Goal: Information Seeking & Learning: Understand process/instructions

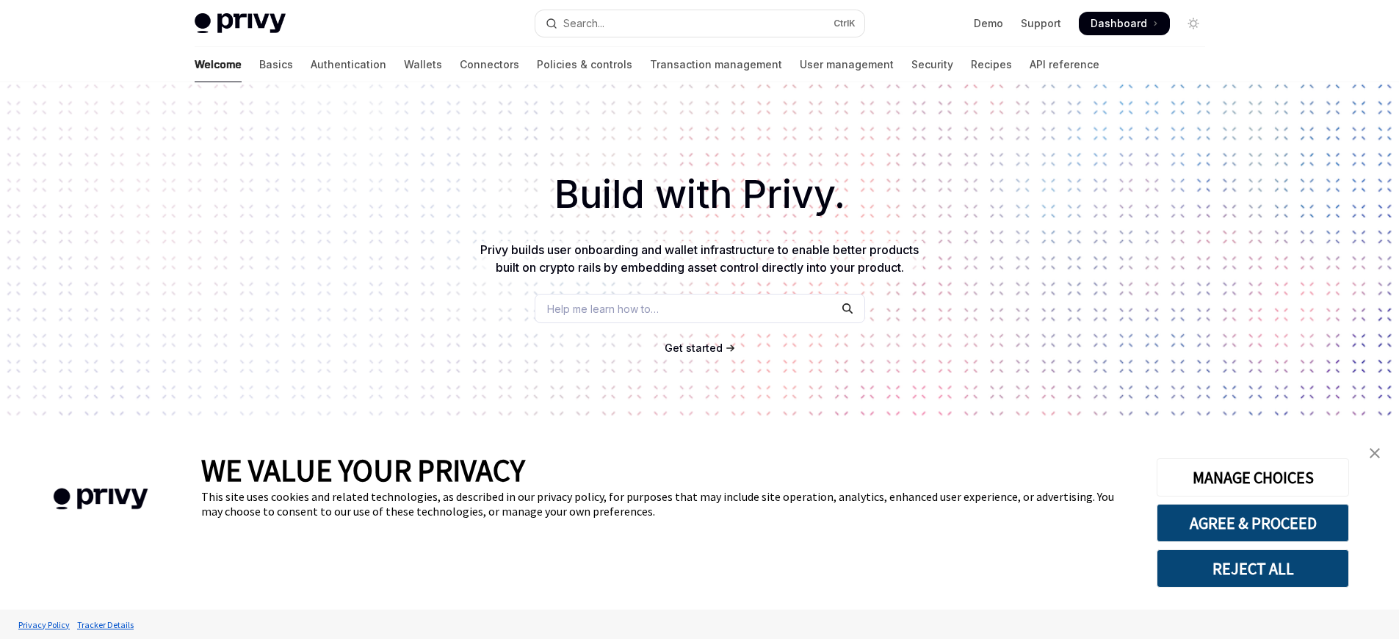
type textarea "*"
click at [699, 592] on div "WE VALUE YOUR PRIVACY This site uses cookies and related technologies, as descr…" at bounding box center [667, 519] width 933 height 181
click at [460, 65] on link "Connectors" at bounding box center [489, 64] width 59 height 35
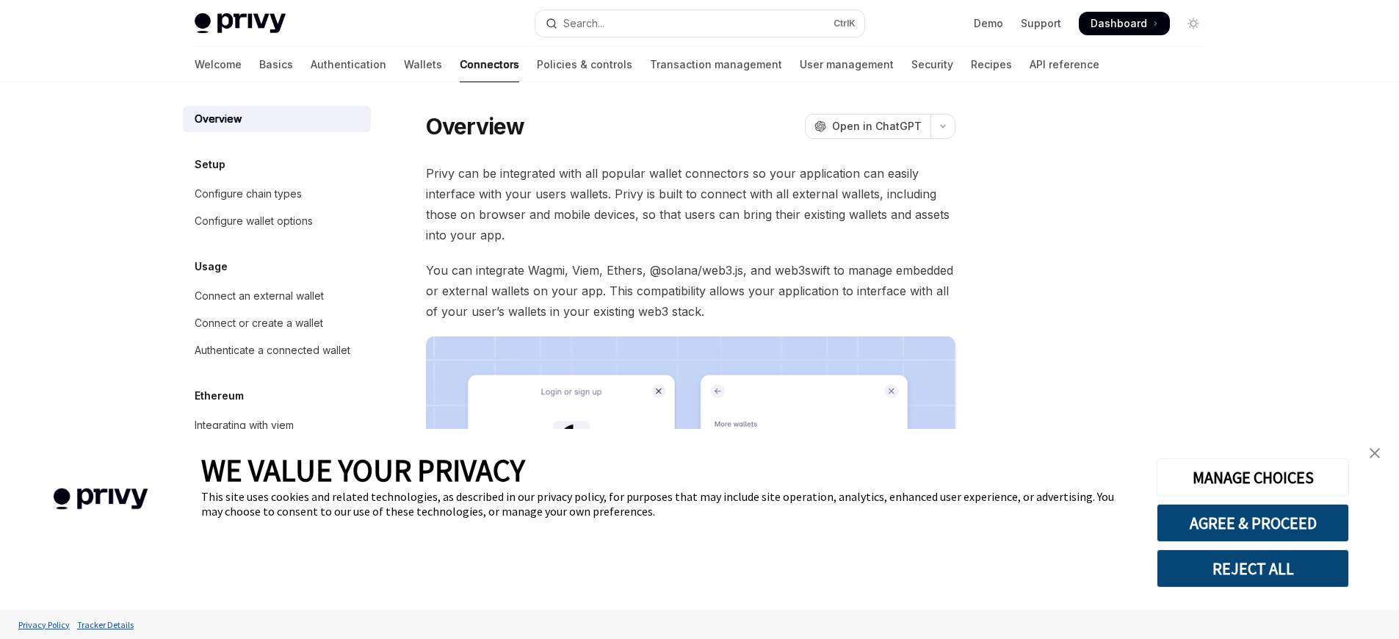
click at [460, 65] on link "Connectors" at bounding box center [489, 64] width 59 height 35
type textarea "*"
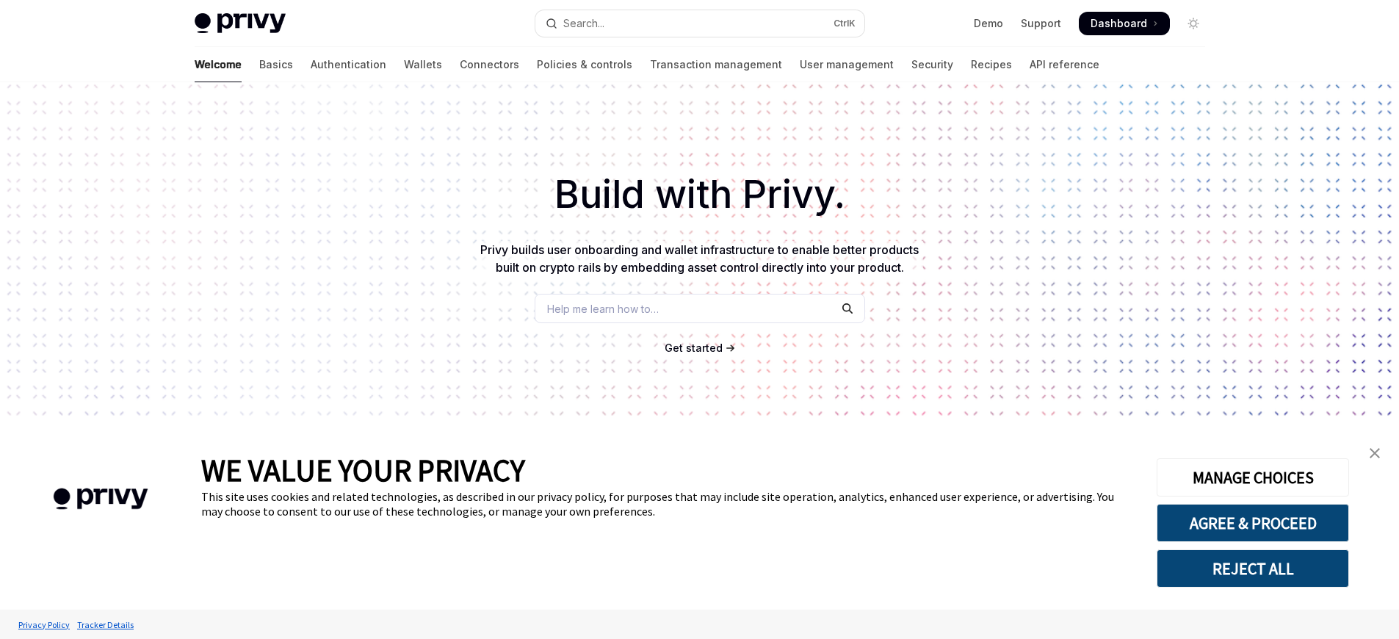
click at [699, 554] on div "WE VALUE YOUR PRIVACY This site uses cookies and related technologies, as descr…" at bounding box center [667, 519] width 933 height 181
click at [460, 65] on link "Connectors" at bounding box center [489, 64] width 59 height 35
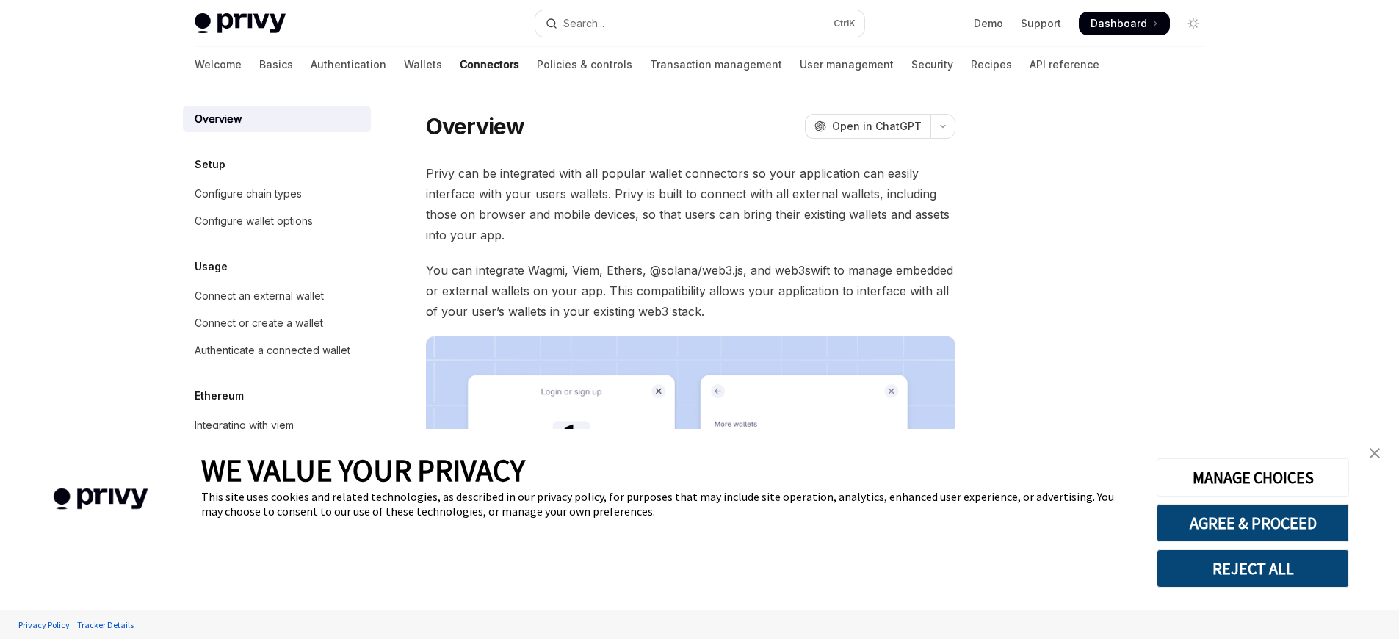
click at [460, 65] on link "Connectors" at bounding box center [489, 64] width 59 height 35
type textarea "*"
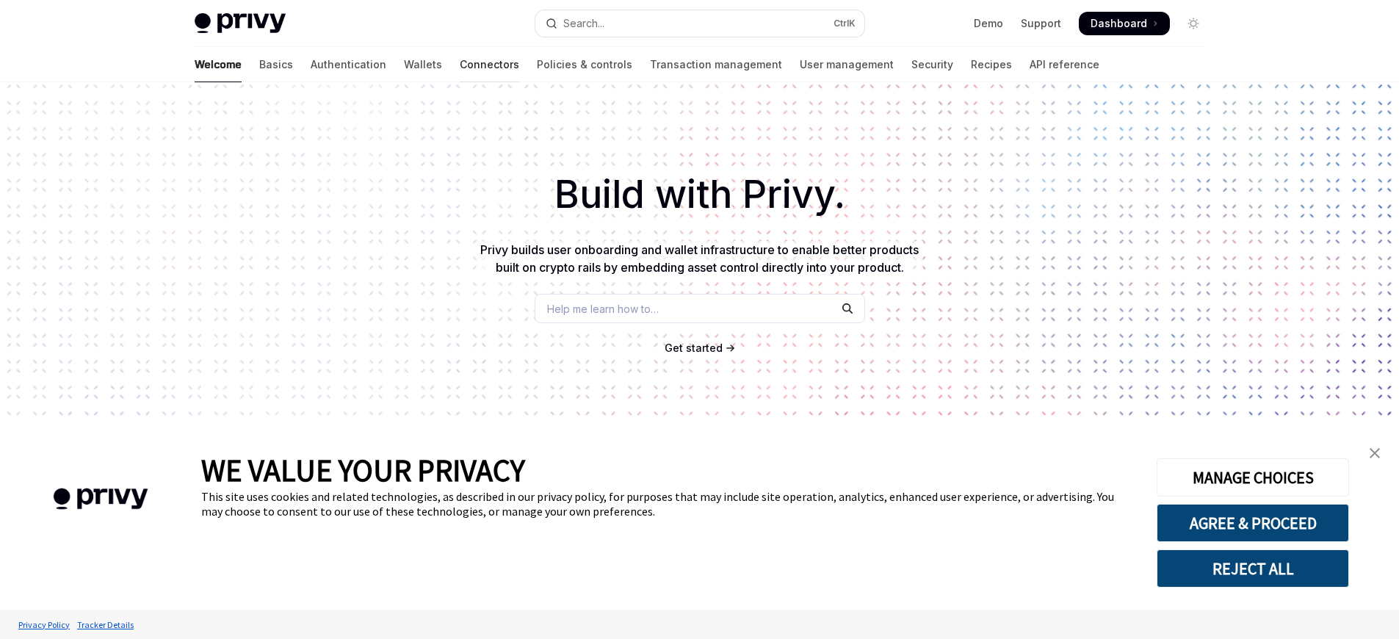
click at [460, 65] on link "Connectors" at bounding box center [489, 64] width 59 height 35
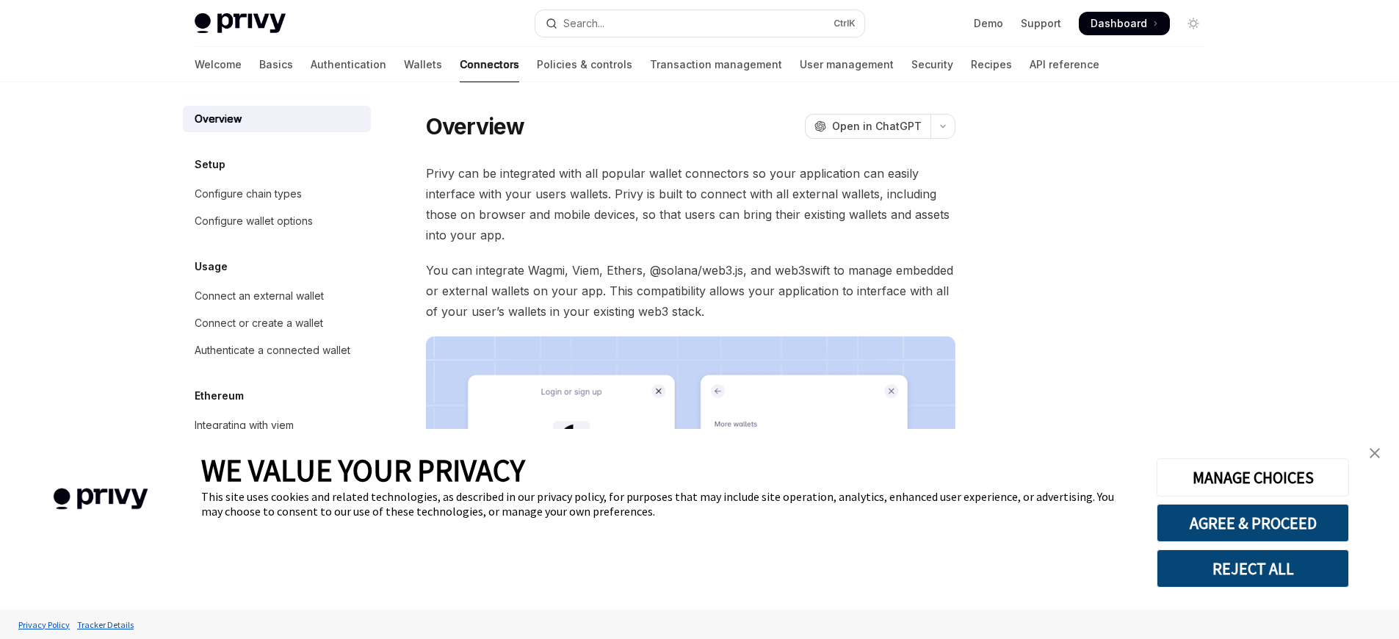
click at [460, 65] on link "Connectors" at bounding box center [489, 64] width 59 height 35
type textarea "*"
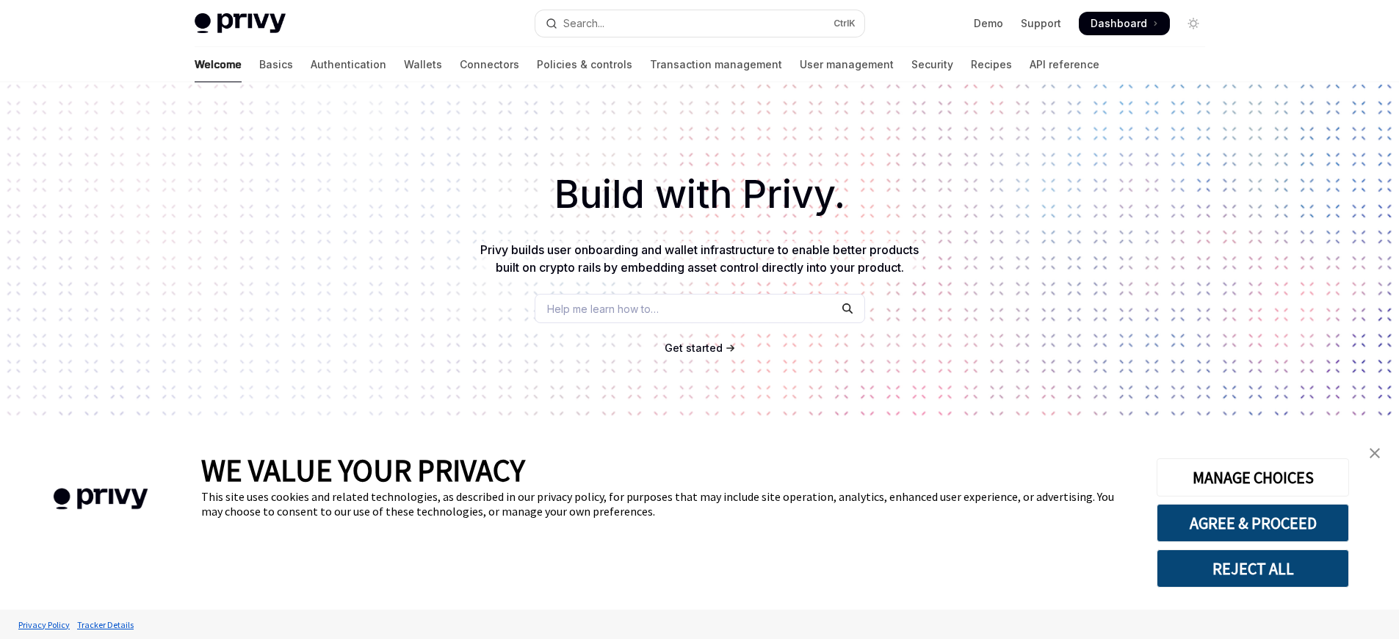
scroll to position [234, 0]
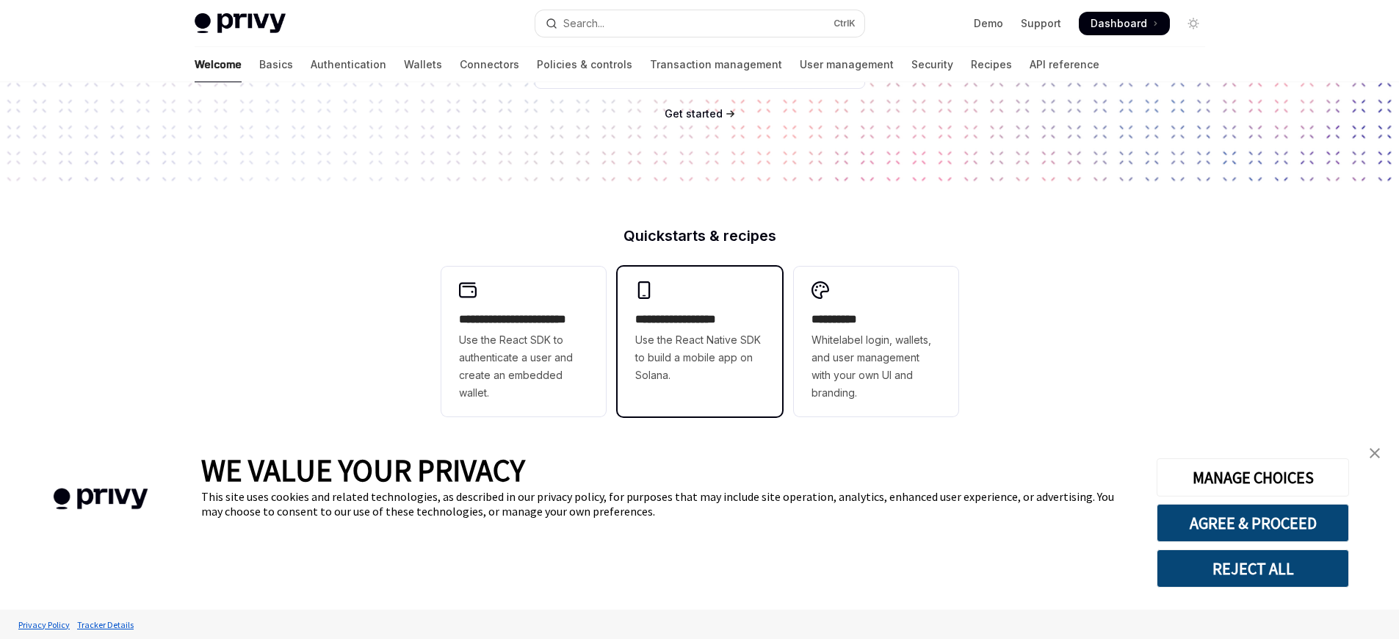
click at [699, 319] on h2 "**********" at bounding box center [699, 320] width 129 height 18
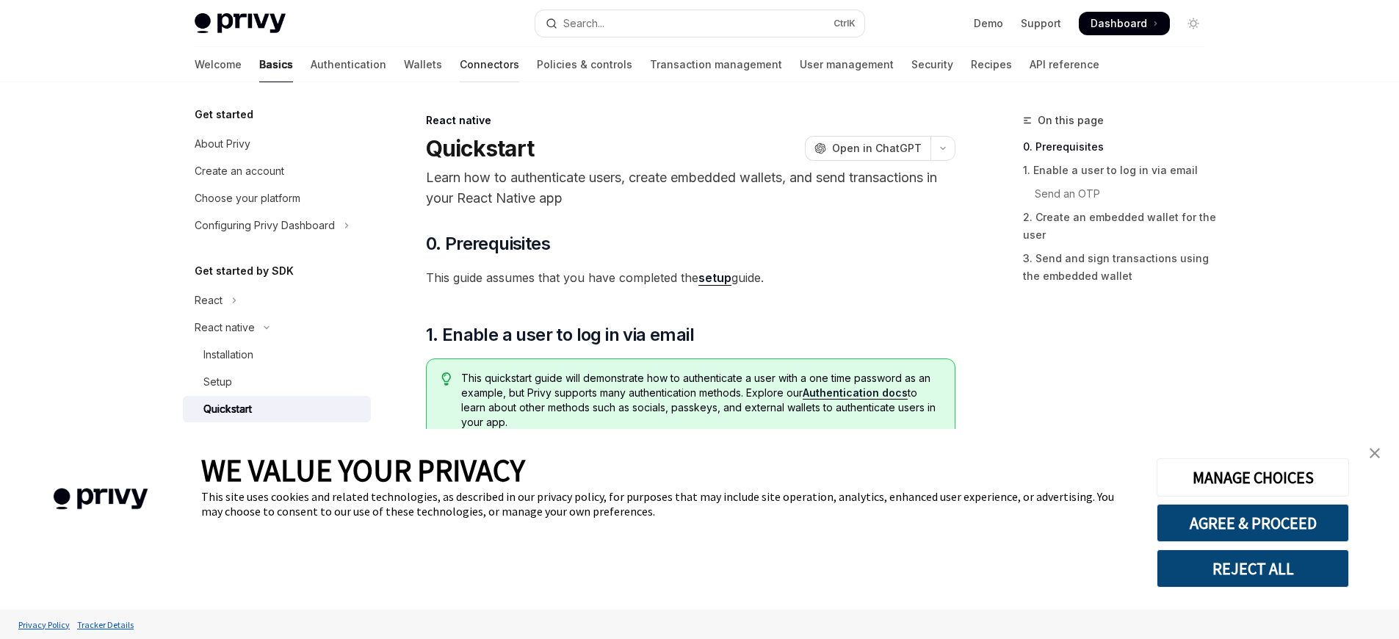
click at [460, 65] on link "Connectors" at bounding box center [489, 64] width 59 height 35
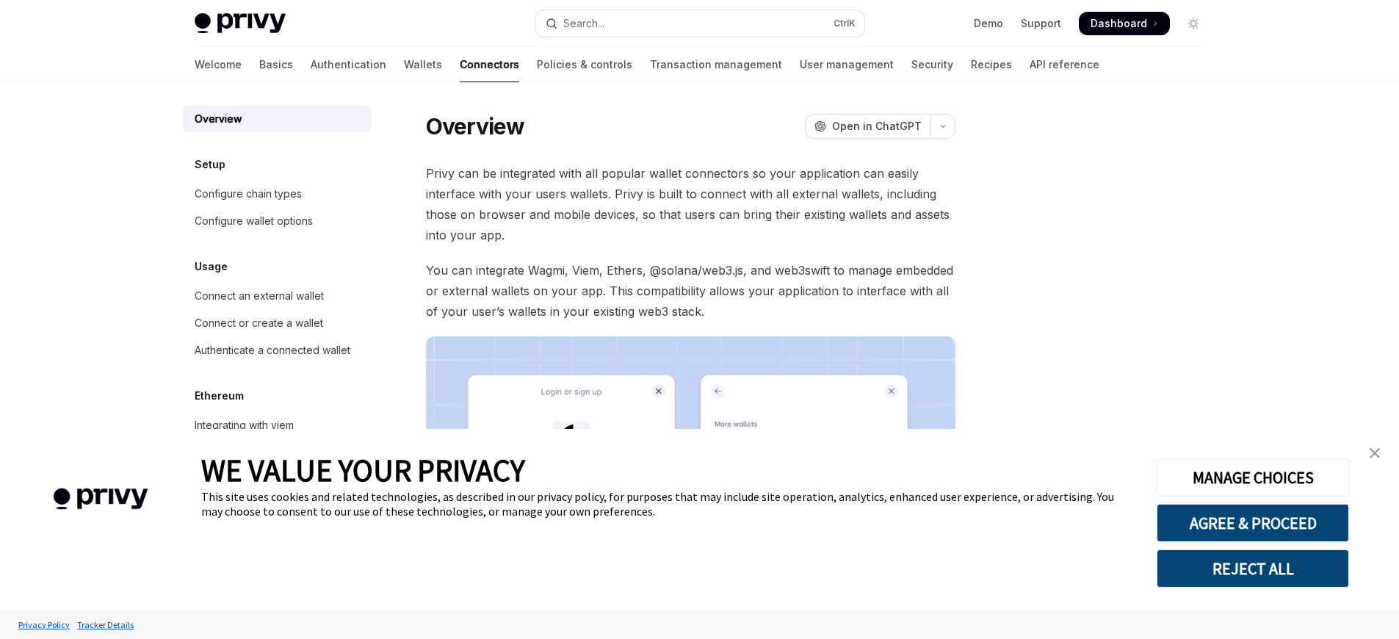
click at [460, 65] on link "Connectors" at bounding box center [489, 64] width 59 height 35
click at [258, 296] on div "Connect an external wallet" at bounding box center [259, 296] width 129 height 18
type textarea "*"
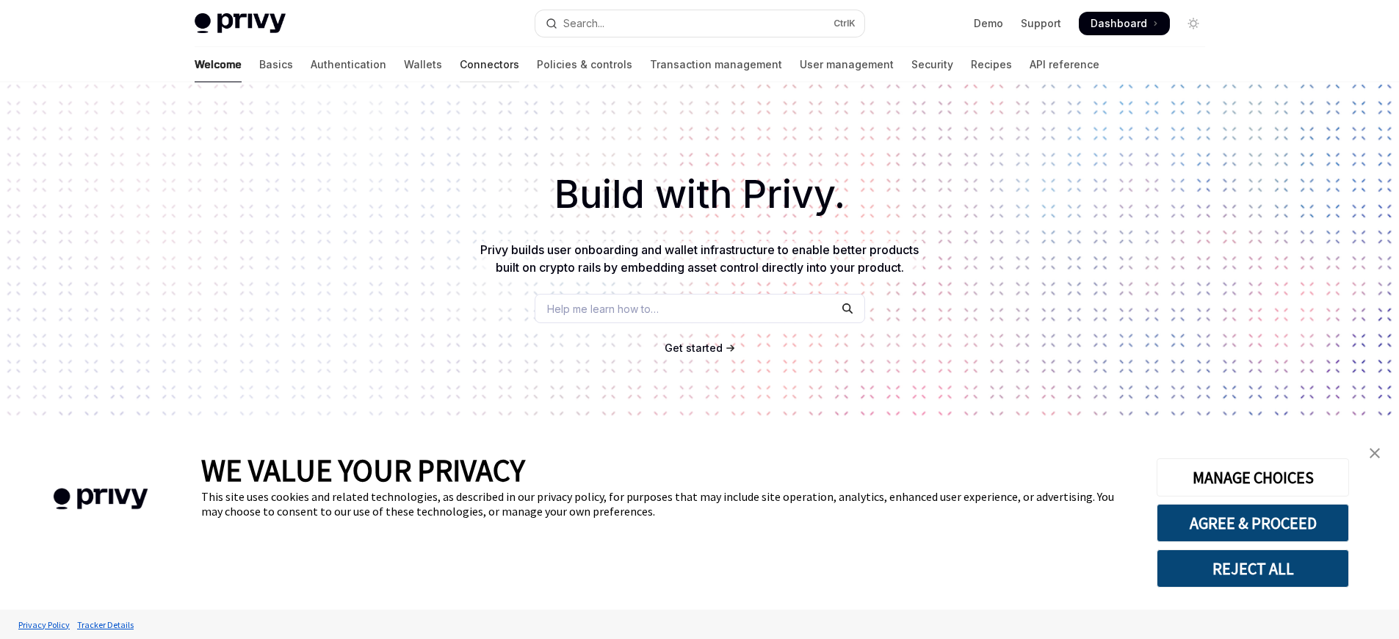
click at [460, 65] on link "Connectors" at bounding box center [489, 64] width 59 height 35
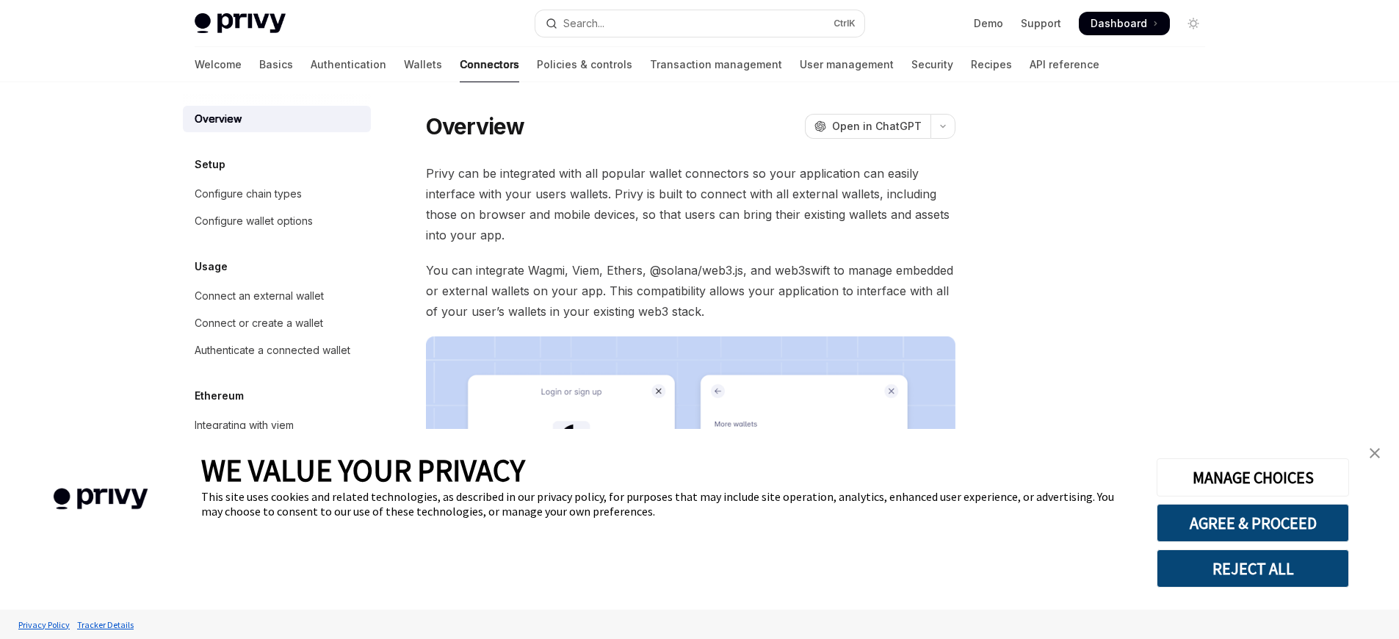
click at [460, 65] on link "Connectors" at bounding box center [489, 64] width 59 height 35
click at [258, 296] on div "Connect an external wallet" at bounding box center [259, 296] width 129 height 18
type textarea "*"
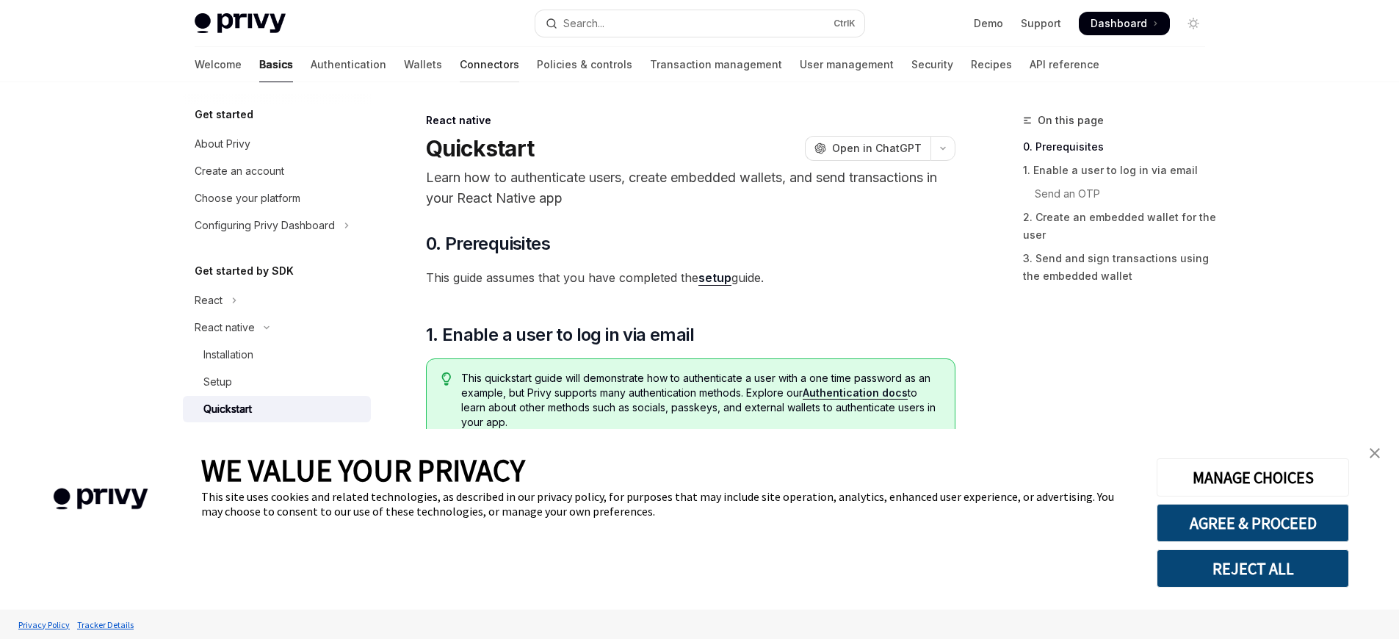
click at [460, 65] on link "Connectors" at bounding box center [489, 64] width 59 height 35
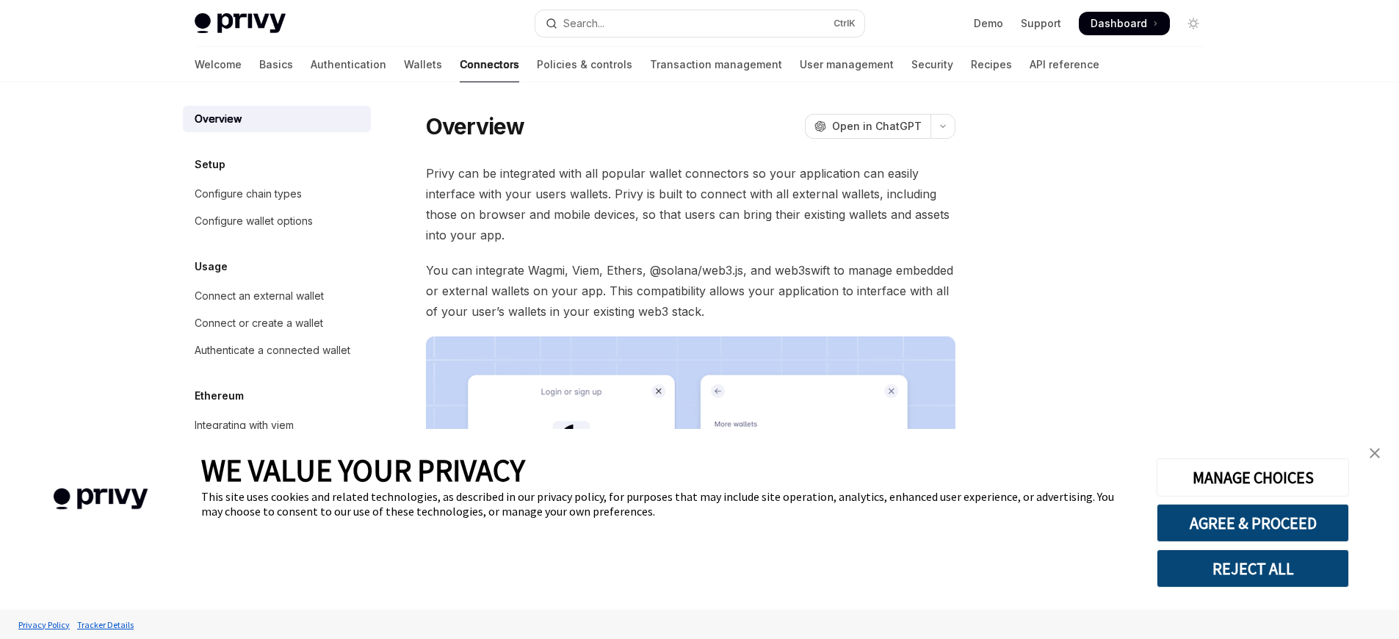
click at [460, 65] on link "Connectors" at bounding box center [489, 64] width 59 height 35
click at [258, 296] on div "Connect an external wallet" at bounding box center [259, 296] width 129 height 18
type textarea "*"
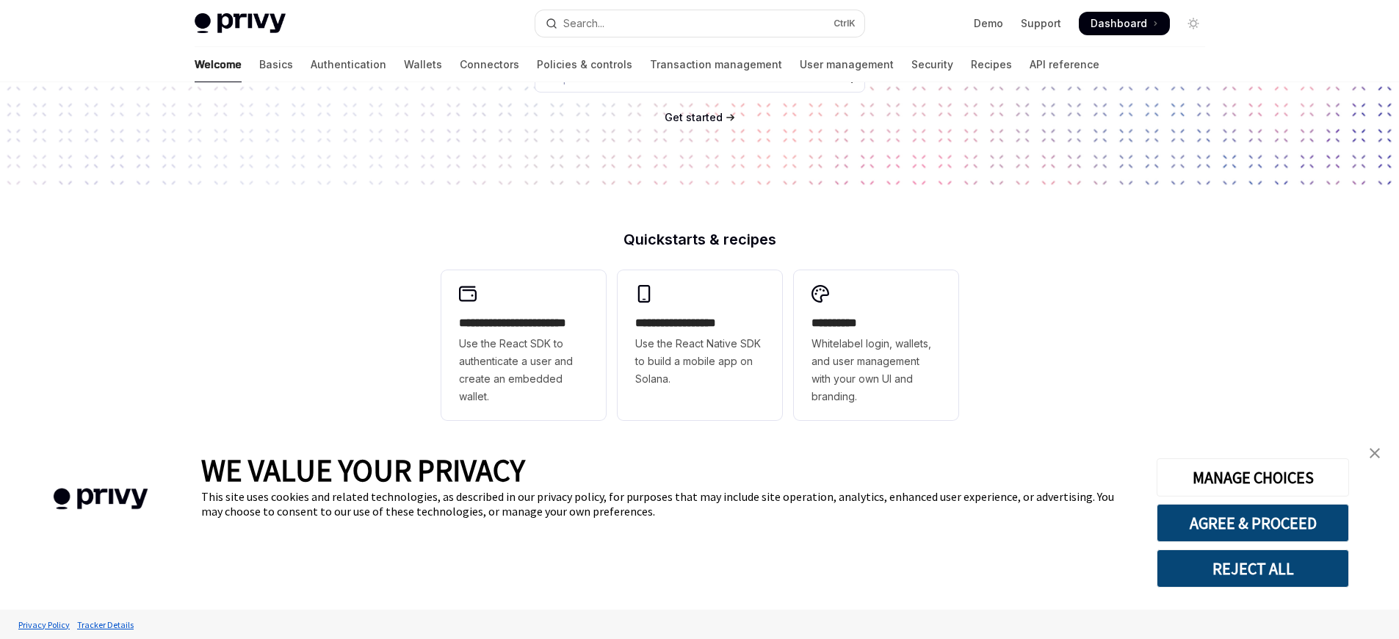
scroll to position [272, 0]
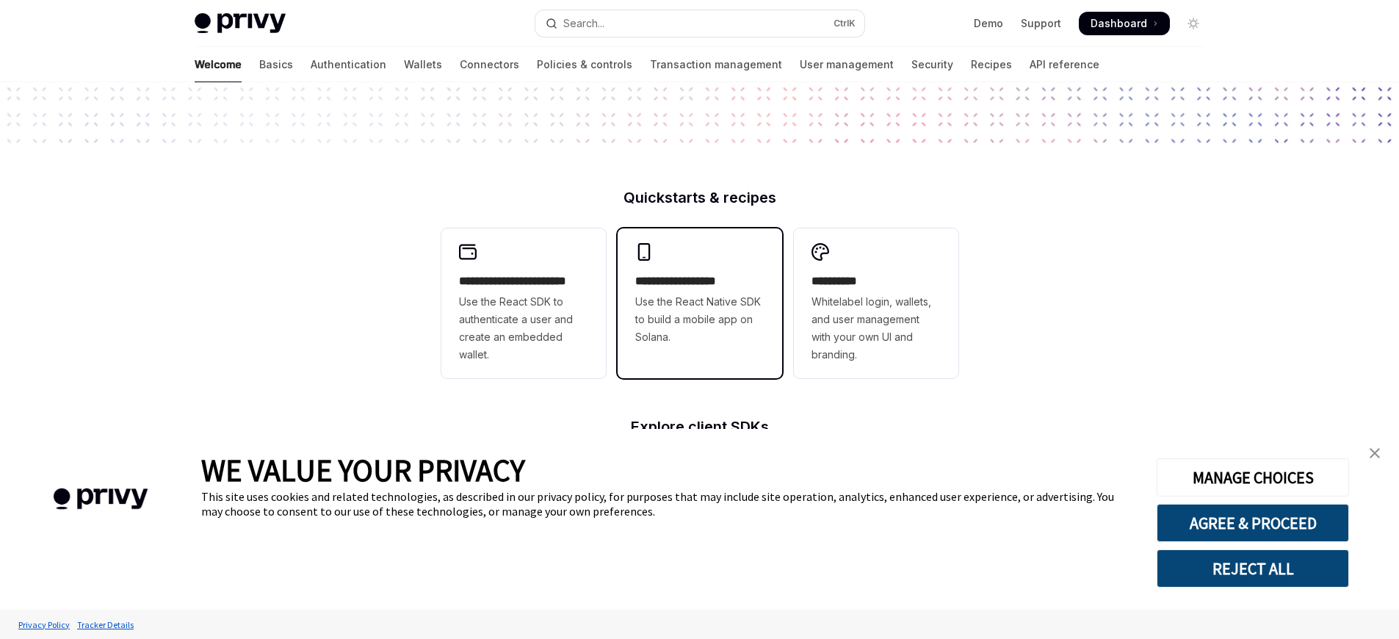
click at [699, 319] on span "Use the React Native SDK to build a mobile app on Solana." at bounding box center [699, 319] width 129 height 53
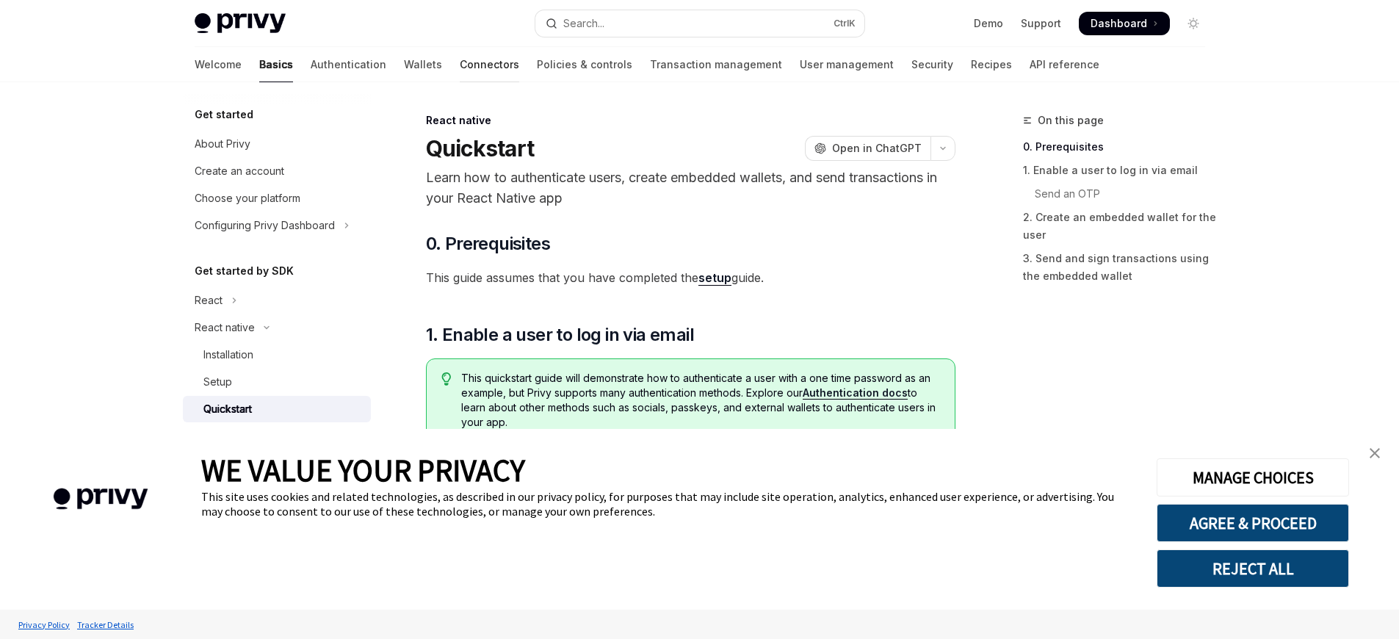
click at [460, 65] on link "Connectors" at bounding box center [489, 64] width 59 height 35
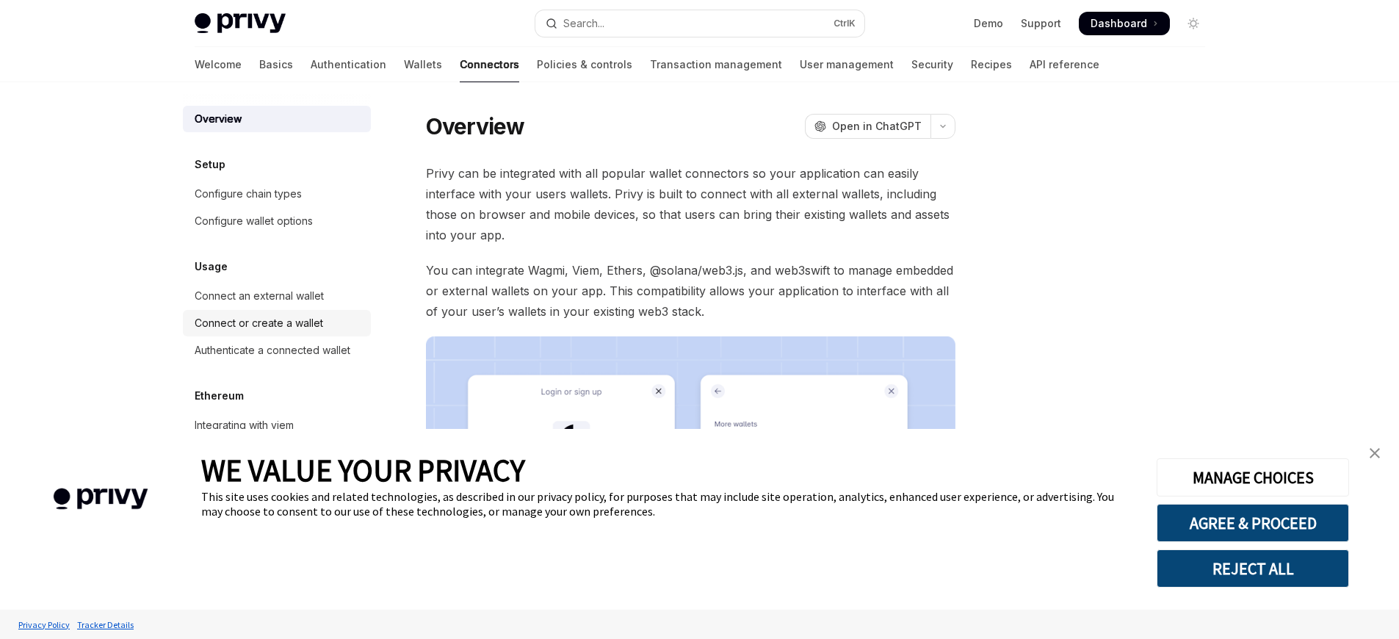
click at [258, 323] on div "Connect or create a wallet" at bounding box center [259, 323] width 128 height 18
type textarea "*"
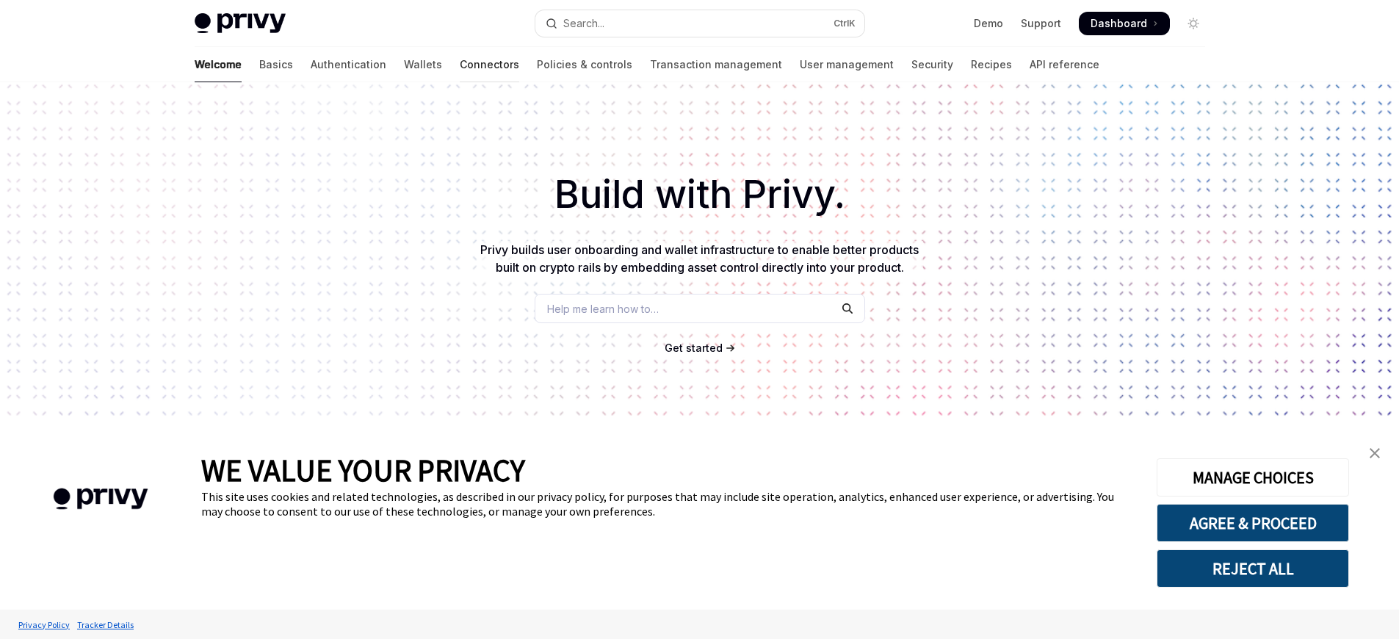
click at [460, 65] on link "Connectors" at bounding box center [489, 64] width 59 height 35
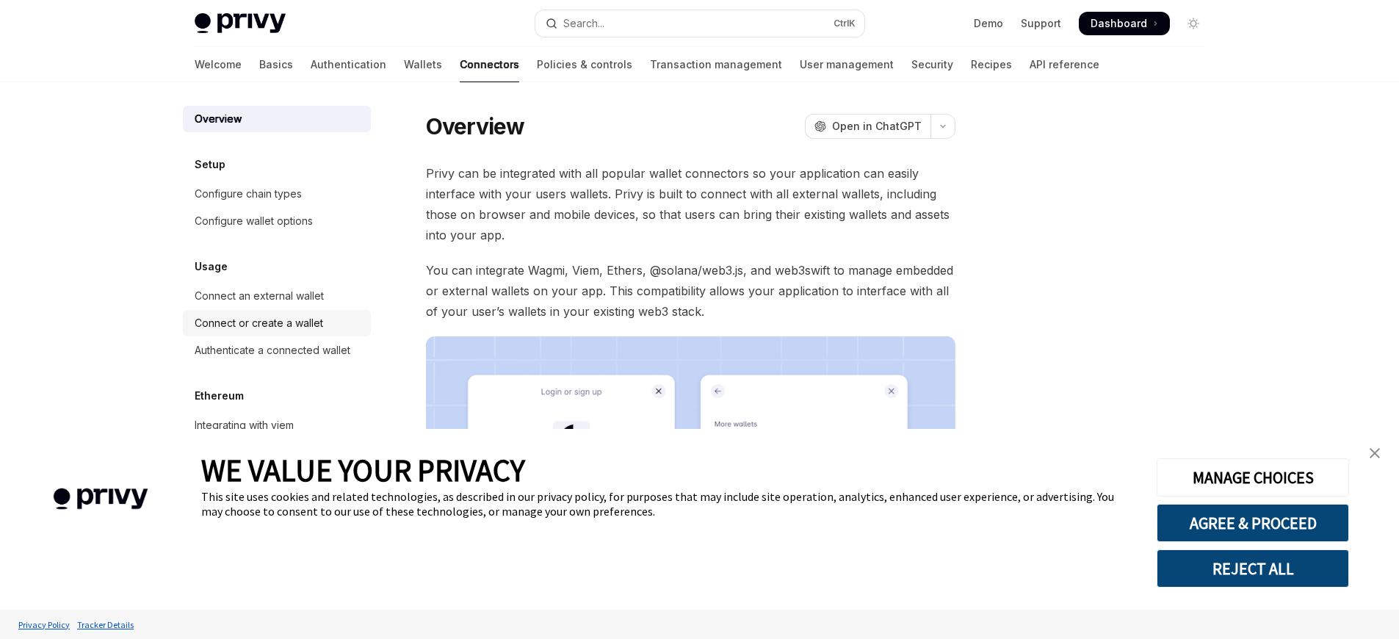
click at [258, 323] on div "Connect or create a wallet" at bounding box center [259, 323] width 128 height 18
type textarea "*"
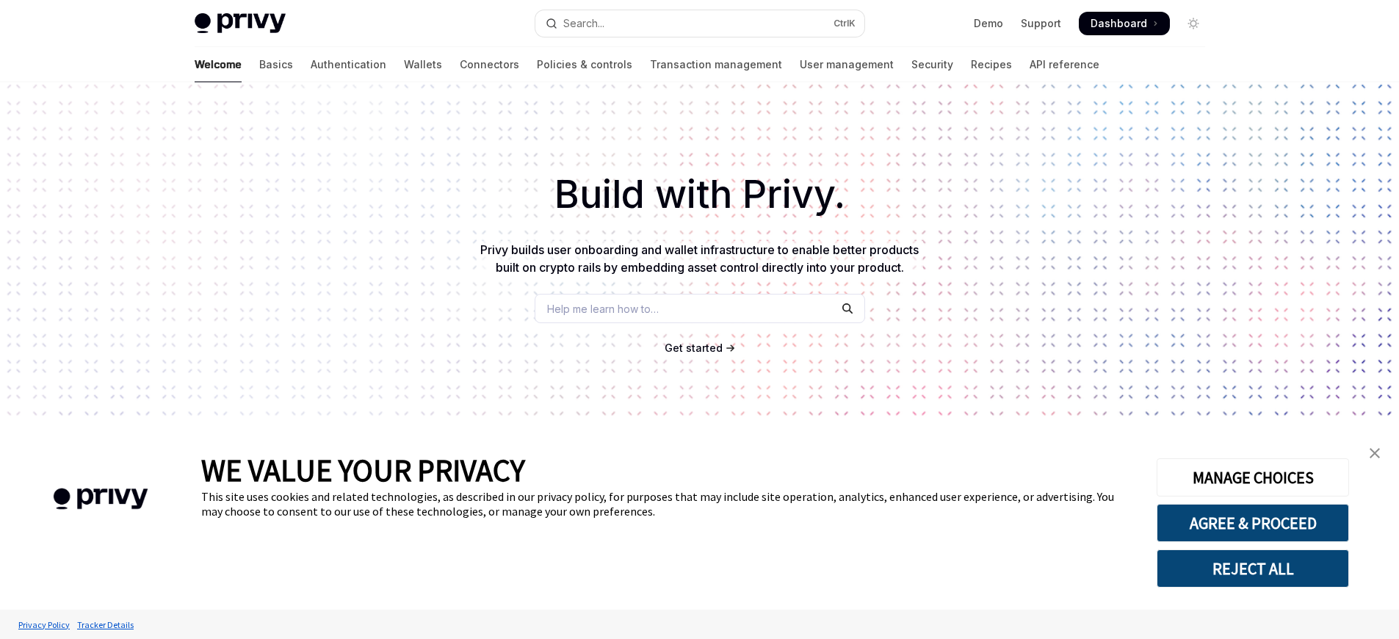
scroll to position [234, 0]
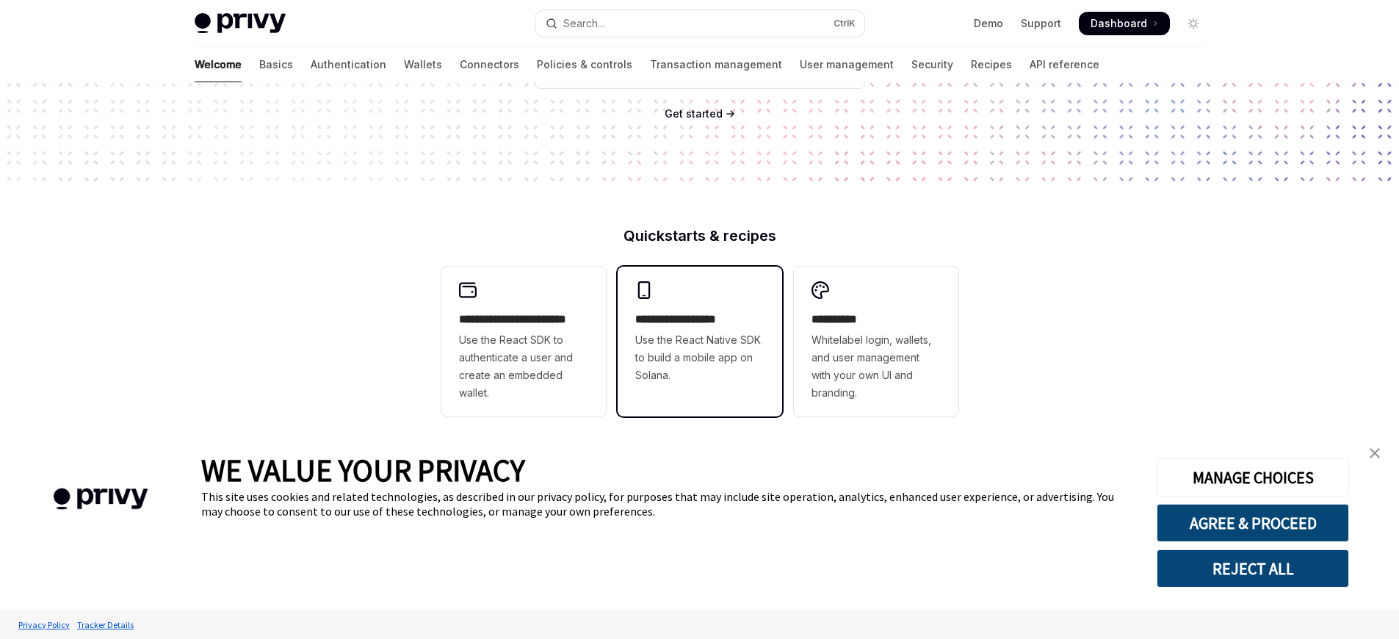
click at [699, 319] on h2 "**********" at bounding box center [699, 320] width 129 height 18
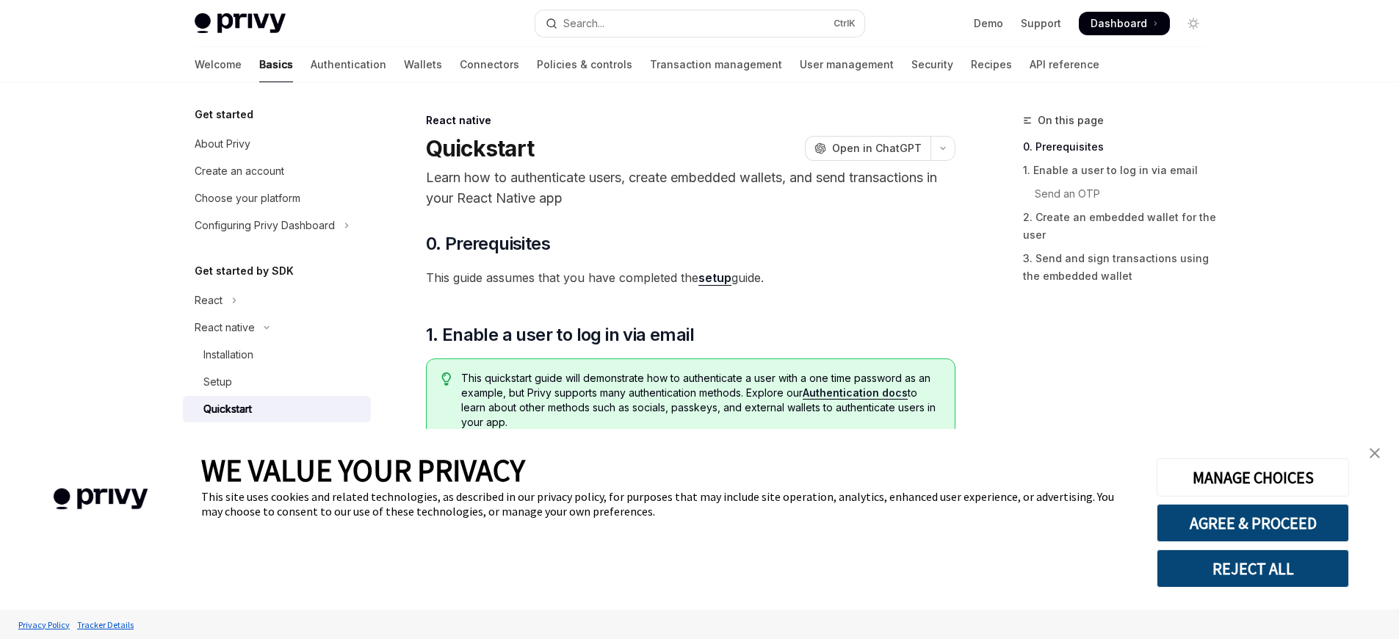
type textarea "*"
